Goal: Navigation & Orientation: Find specific page/section

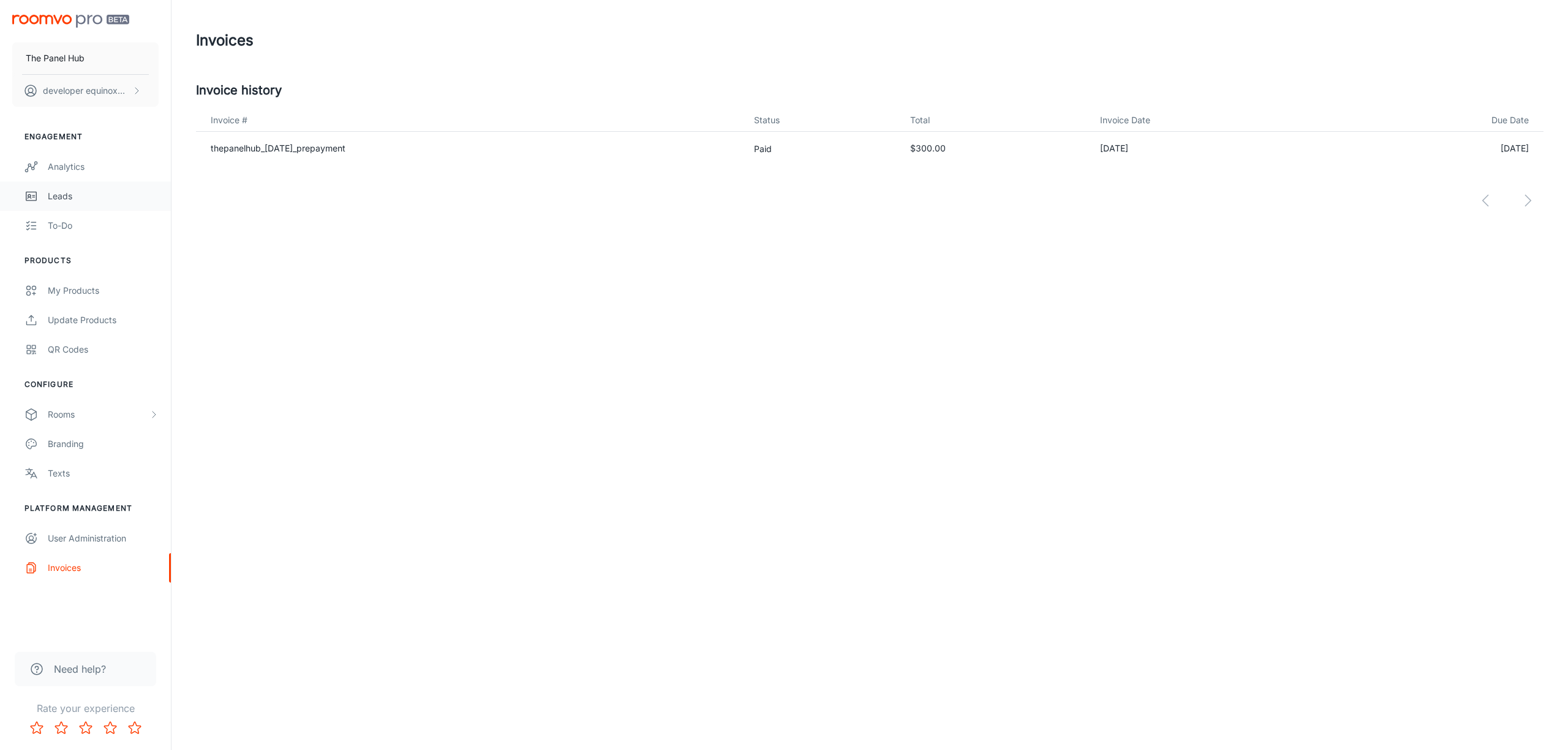
click at [101, 205] on link "Leads" at bounding box center [85, 196] width 171 height 30
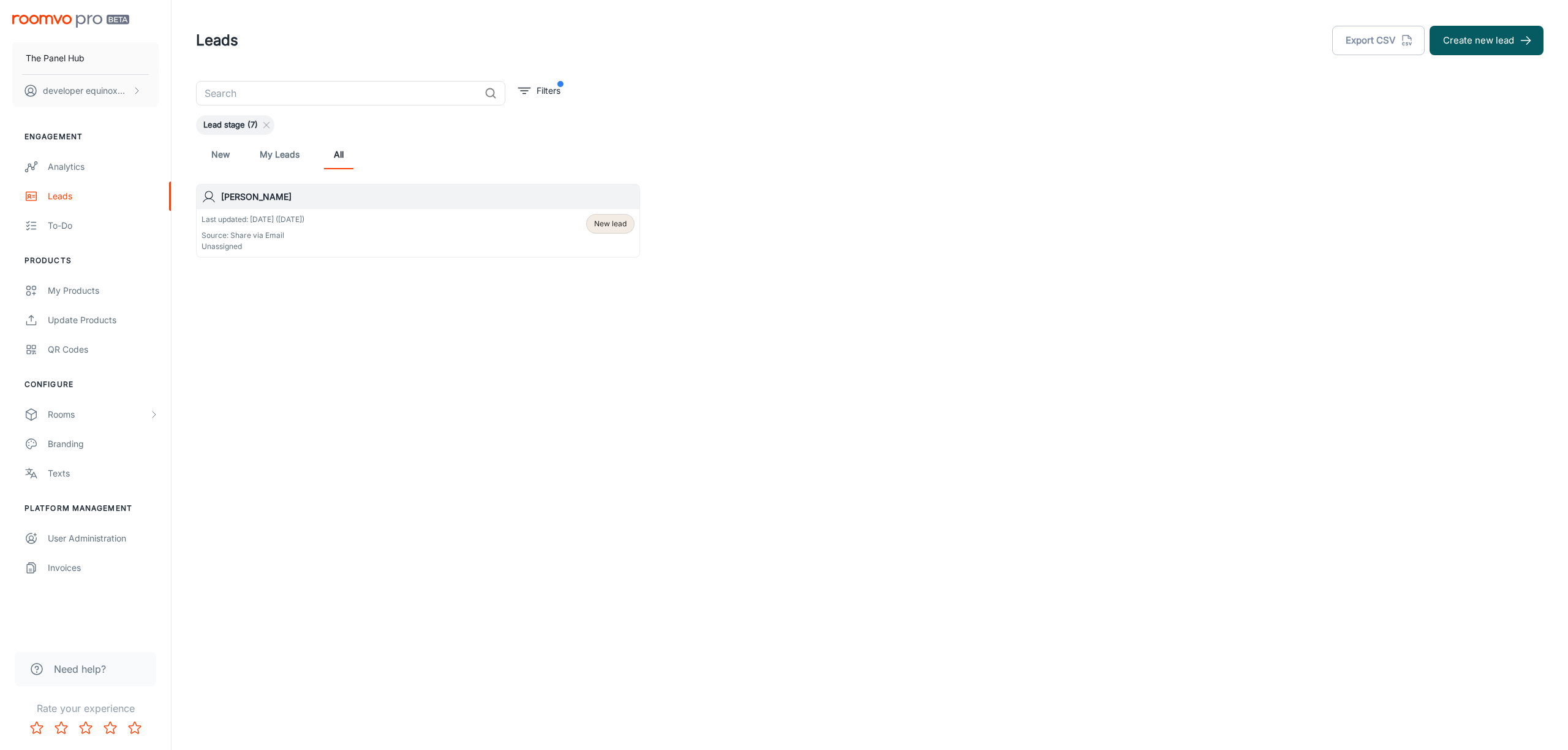
click at [291, 216] on p "Last updated: [DATE] ([DATE])" at bounding box center [253, 220] width 103 height 11
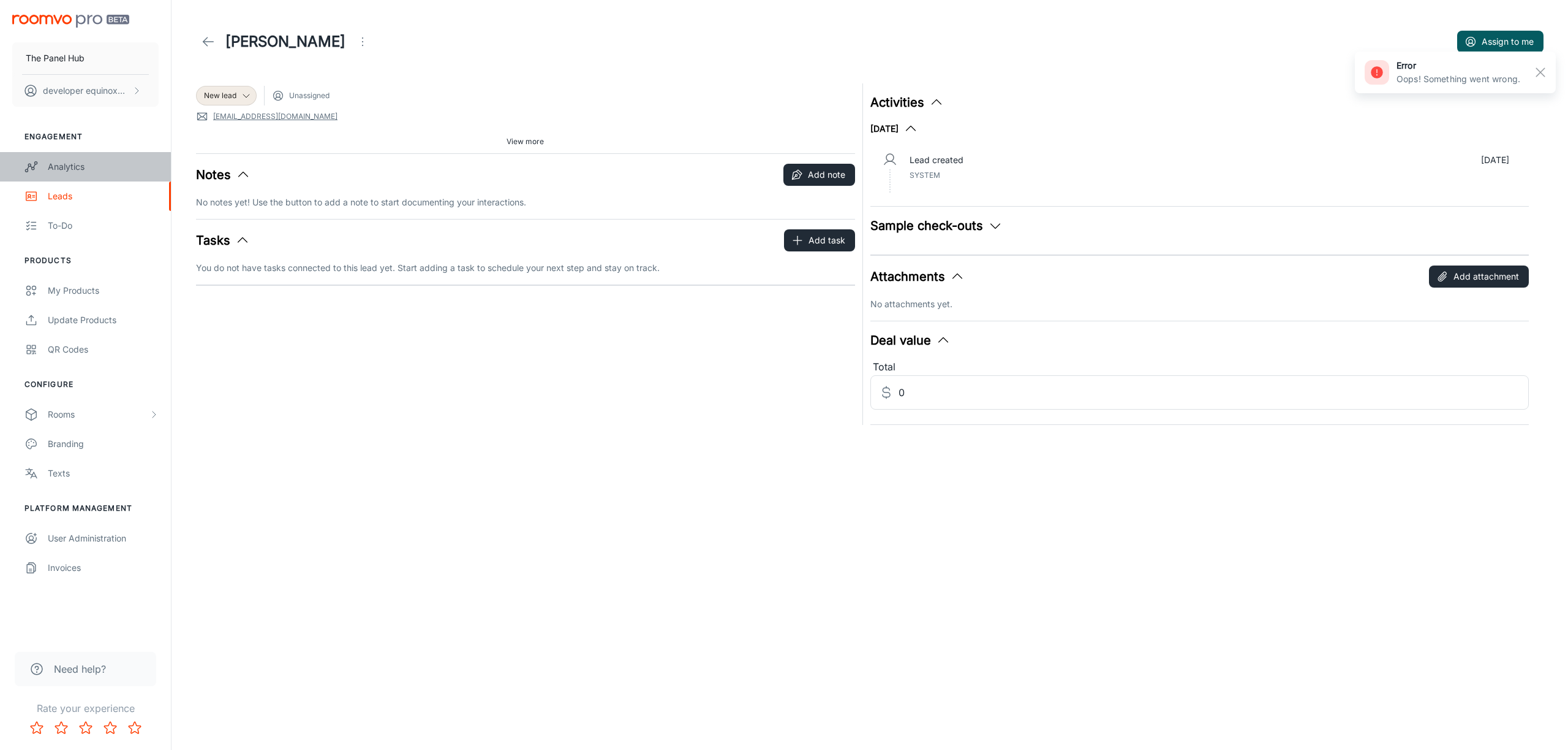
click at [80, 161] on div "Analytics" at bounding box center [103, 166] width 111 height 13
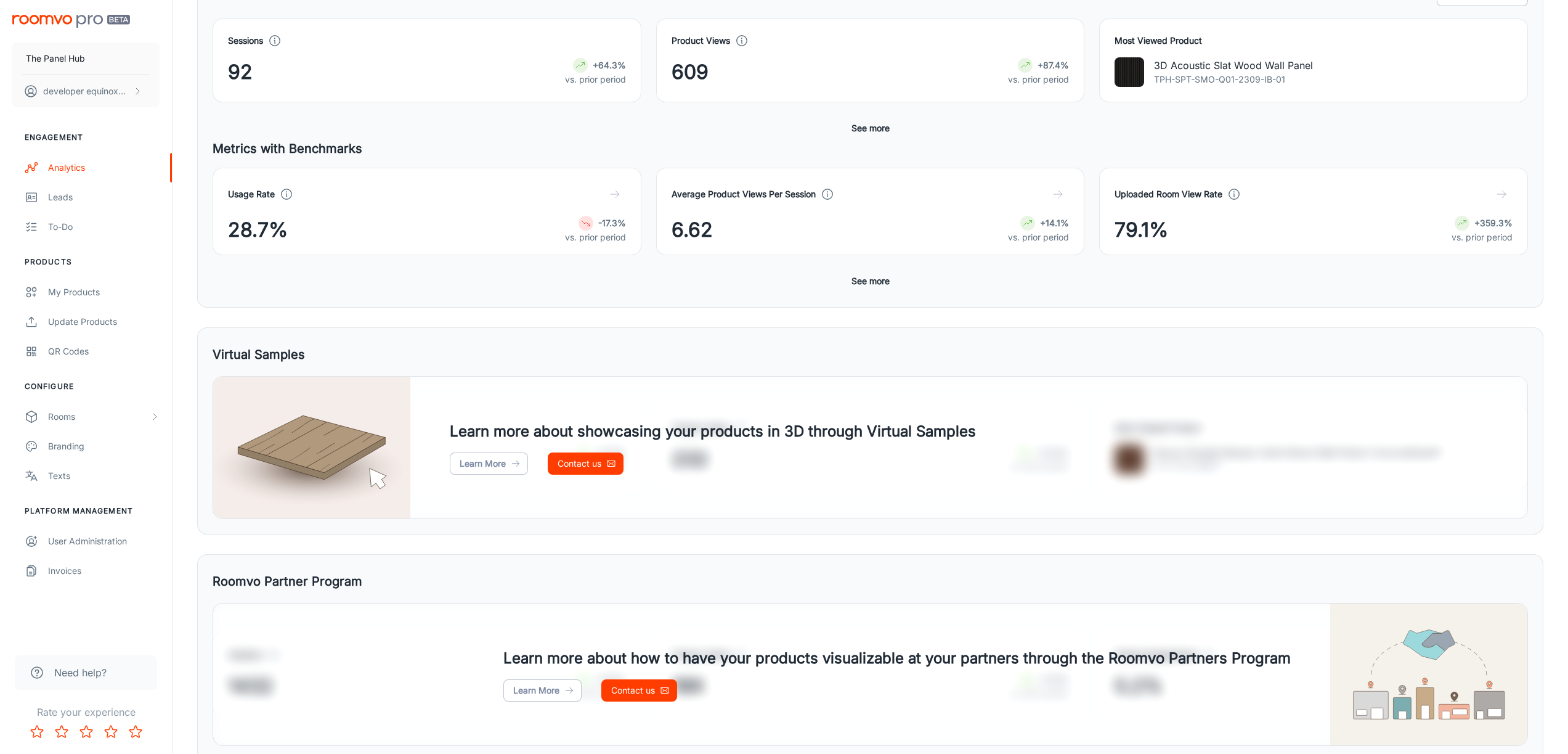
scroll to position [288, 0]
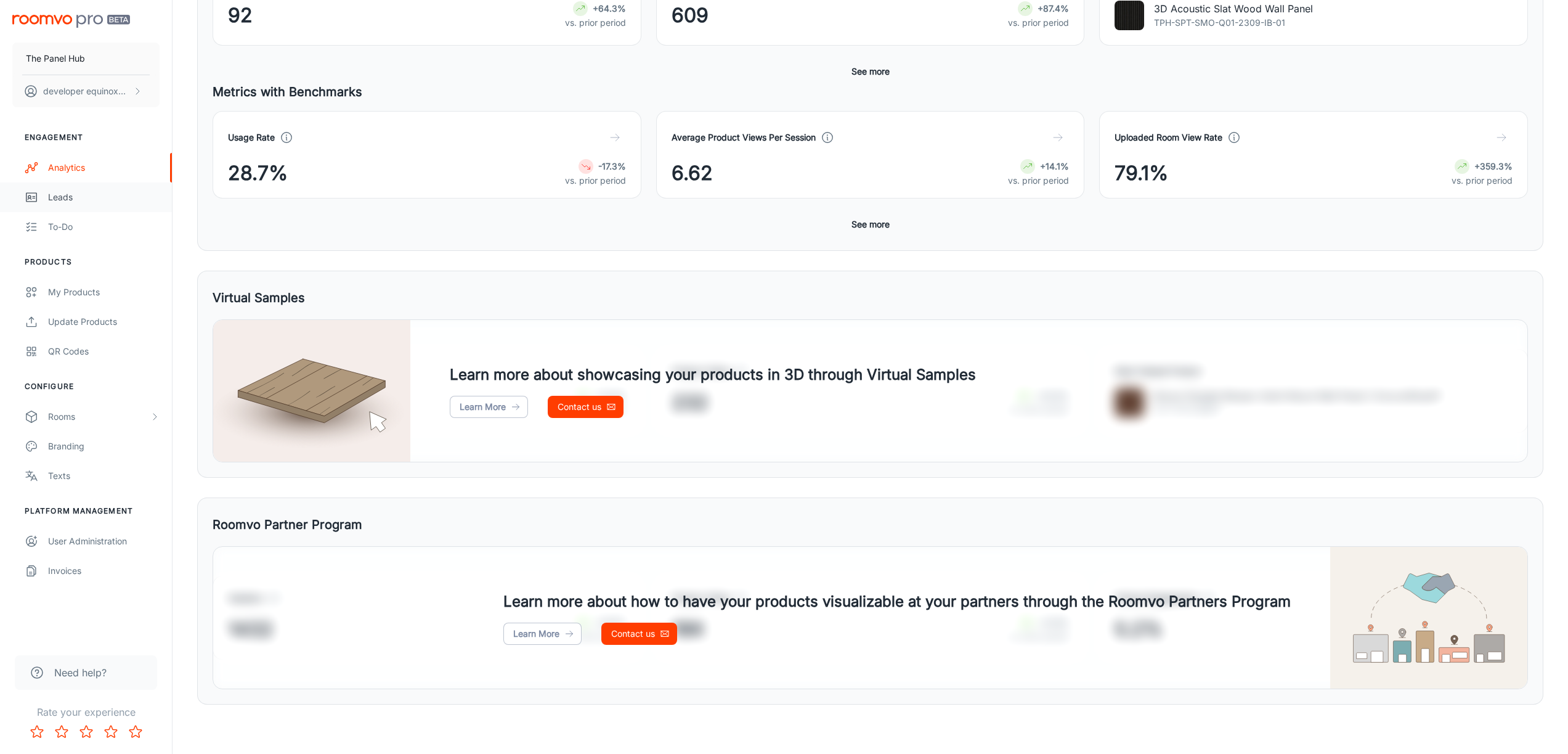
click at [106, 207] on link "Leads" at bounding box center [86, 198] width 172 height 30
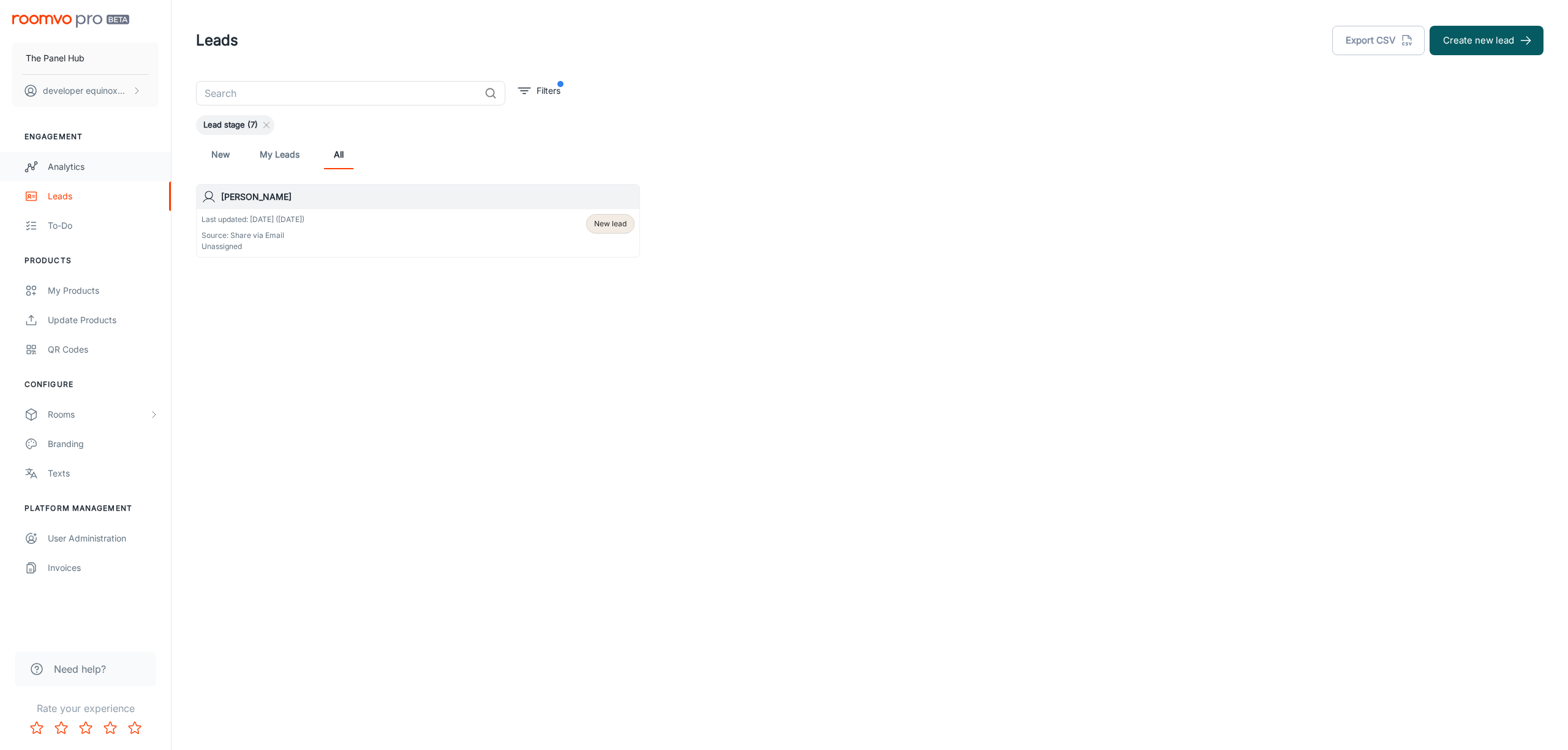
click at [96, 166] on div "Analytics" at bounding box center [103, 166] width 111 height 13
